Goal: Download file/media

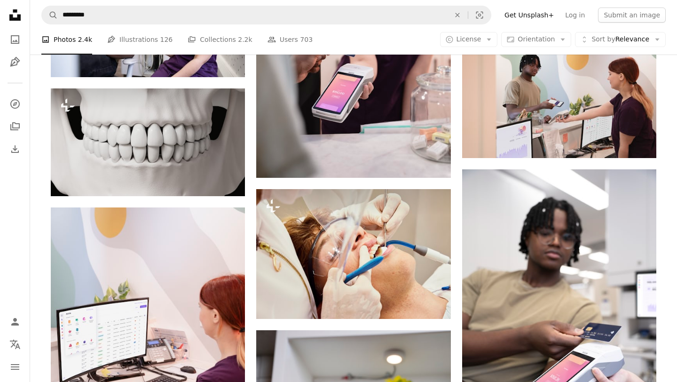
scroll to position [16071, 0]
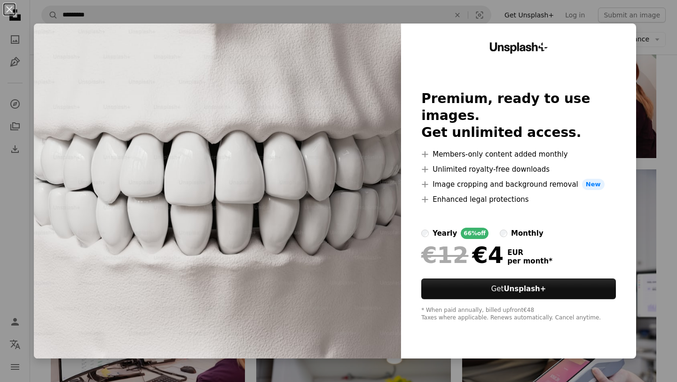
click at [654, 58] on div "An X shape Unsplash+ Premium, ready to use images. Get unlimited access. A plus…" at bounding box center [338, 191] width 677 height 382
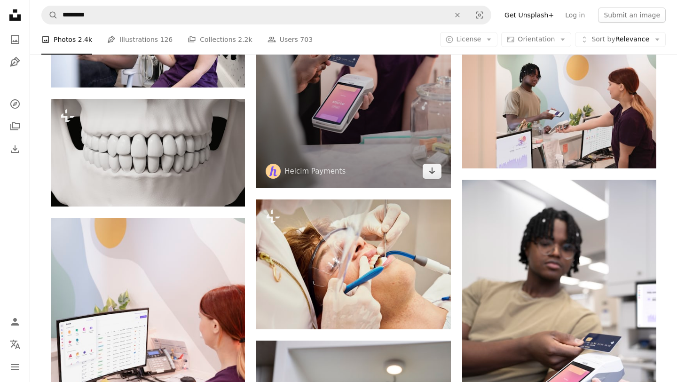
scroll to position [16056, 0]
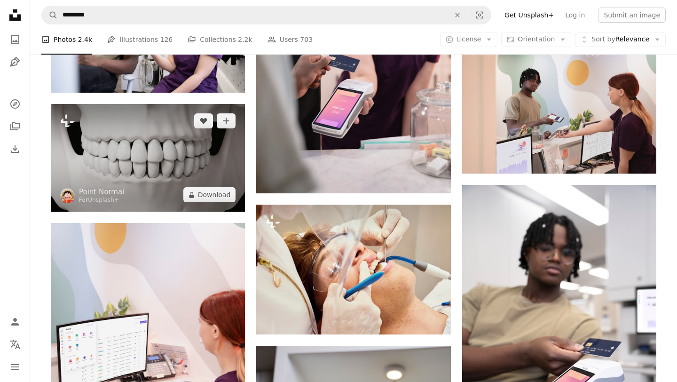
click at [215, 146] on img at bounding box center [148, 158] width 194 height 108
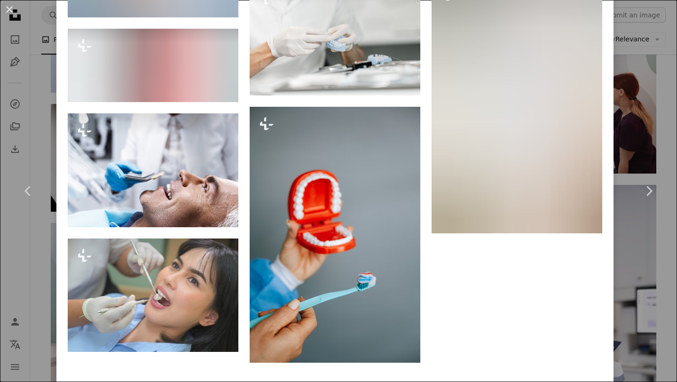
scroll to position [8506, 0]
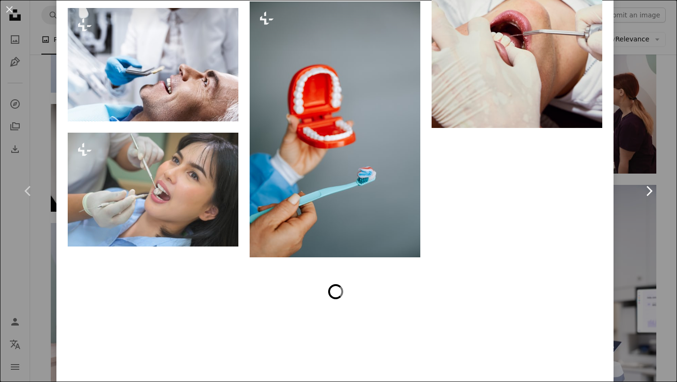
click at [665, 220] on link "Chevron right" at bounding box center [648, 191] width 56 height 90
click at [10, 8] on button "An X shape" at bounding box center [9, 9] width 11 height 11
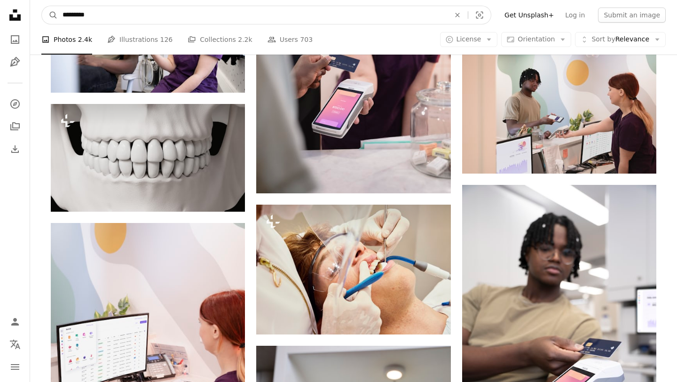
click at [156, 12] on input "*********" at bounding box center [252, 15] width 389 height 18
type input "**********"
click at [42, 6] on button "A magnifying glass" at bounding box center [50, 15] width 16 height 18
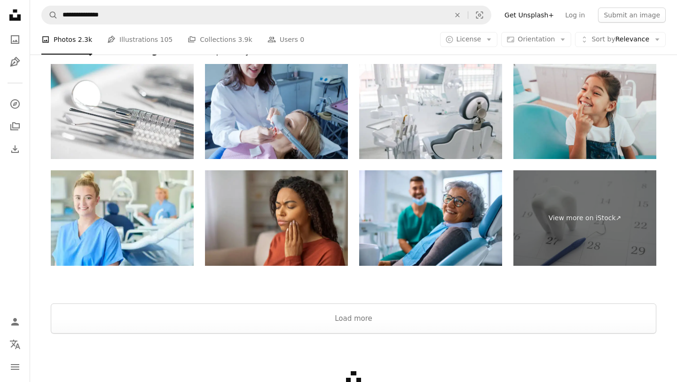
scroll to position [1949, 0]
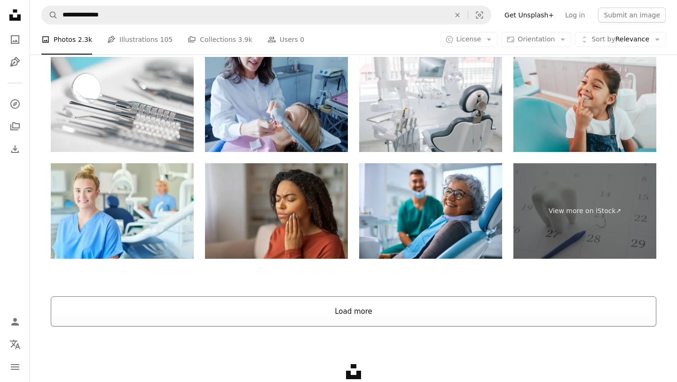
click at [535, 303] on button "Load more" at bounding box center [353, 311] width 605 height 30
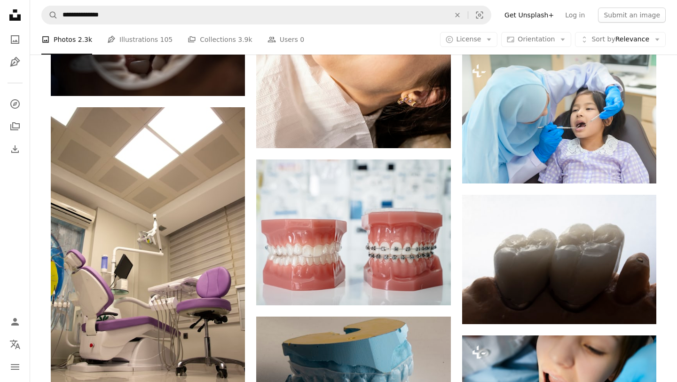
scroll to position [9986, 0]
